Goal: Transaction & Acquisition: Purchase product/service

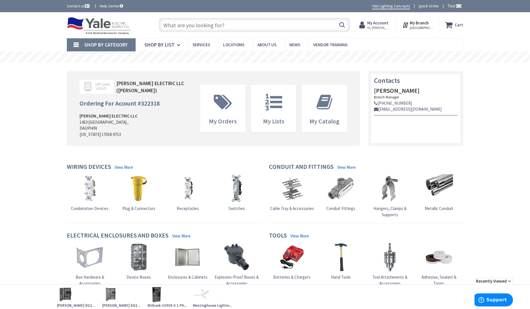
click at [196, 26] on input "text" at bounding box center [254, 25] width 191 height 14
paste input "P4010DCSCO-W"
type input "P4010DCSCO-W"
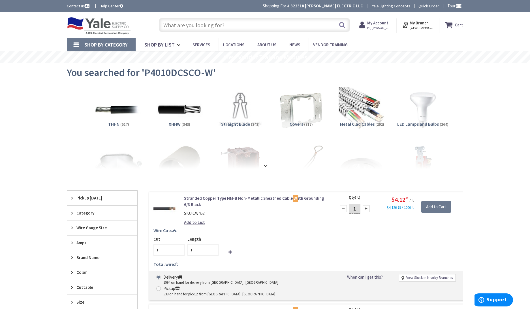
click at [198, 24] on input "text" at bounding box center [254, 25] width 191 height 14
paste input "P4010DCSCO-W"
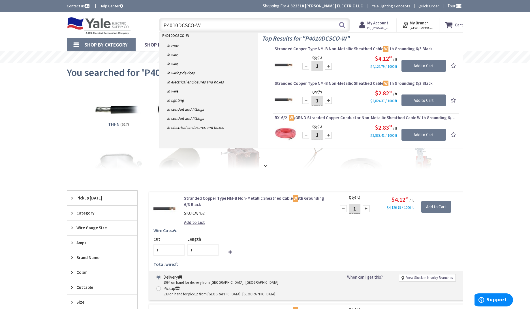
type input "P4010DCSCO-W"
click at [89, 130] on li "THHN (517)" at bounding box center [118, 112] width 61 height 52
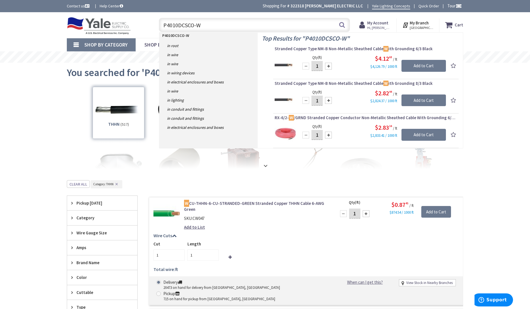
click at [145, 68] on span "You searched for 'P4010DCSCO-W'" at bounding box center [141, 72] width 149 height 13
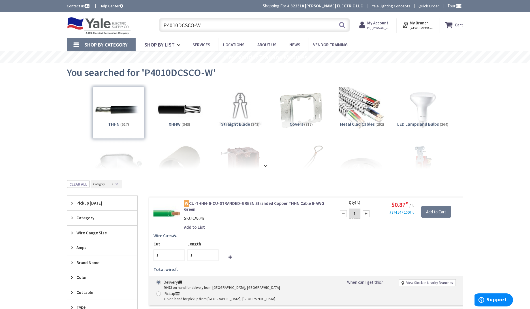
click at [105, 30] on img at bounding box center [99, 26] width 64 height 18
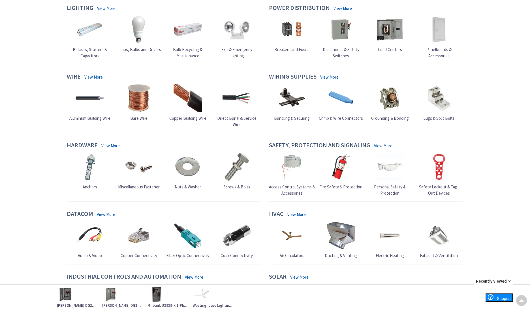
scroll to position [300, 0]
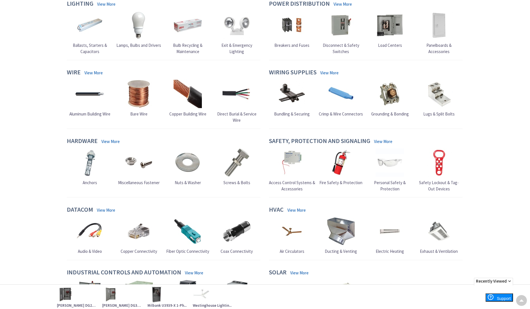
click at [388, 138] on link "View More" at bounding box center [383, 141] width 18 height 6
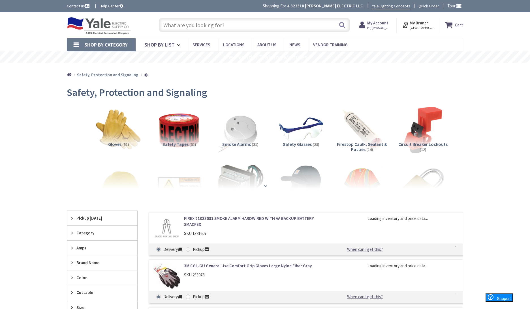
click at [264, 184] on strong at bounding box center [265, 185] width 7 height 6
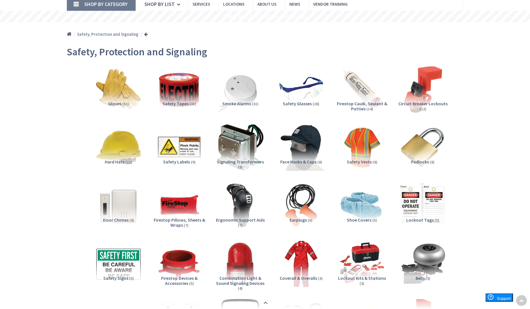
scroll to position [41, 0]
click at [243, 103] on span "Smoke Alarms" at bounding box center [236, 104] width 29 height 6
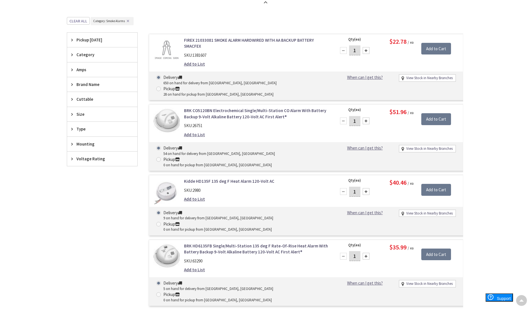
scroll to position [565, 0]
click at [85, 83] on span "Brand Name" at bounding box center [100, 85] width 46 height 6
click at [83, 114] on span "Kidde" at bounding box center [102, 115] width 70 height 10
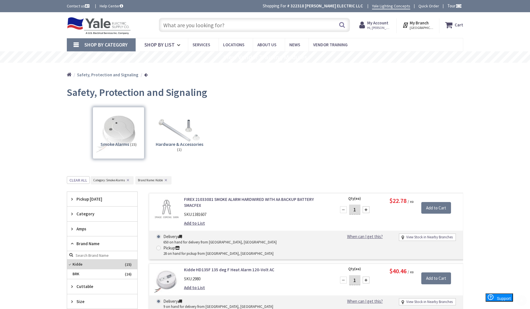
scroll to position [0, 0]
